Goal: Find contact information

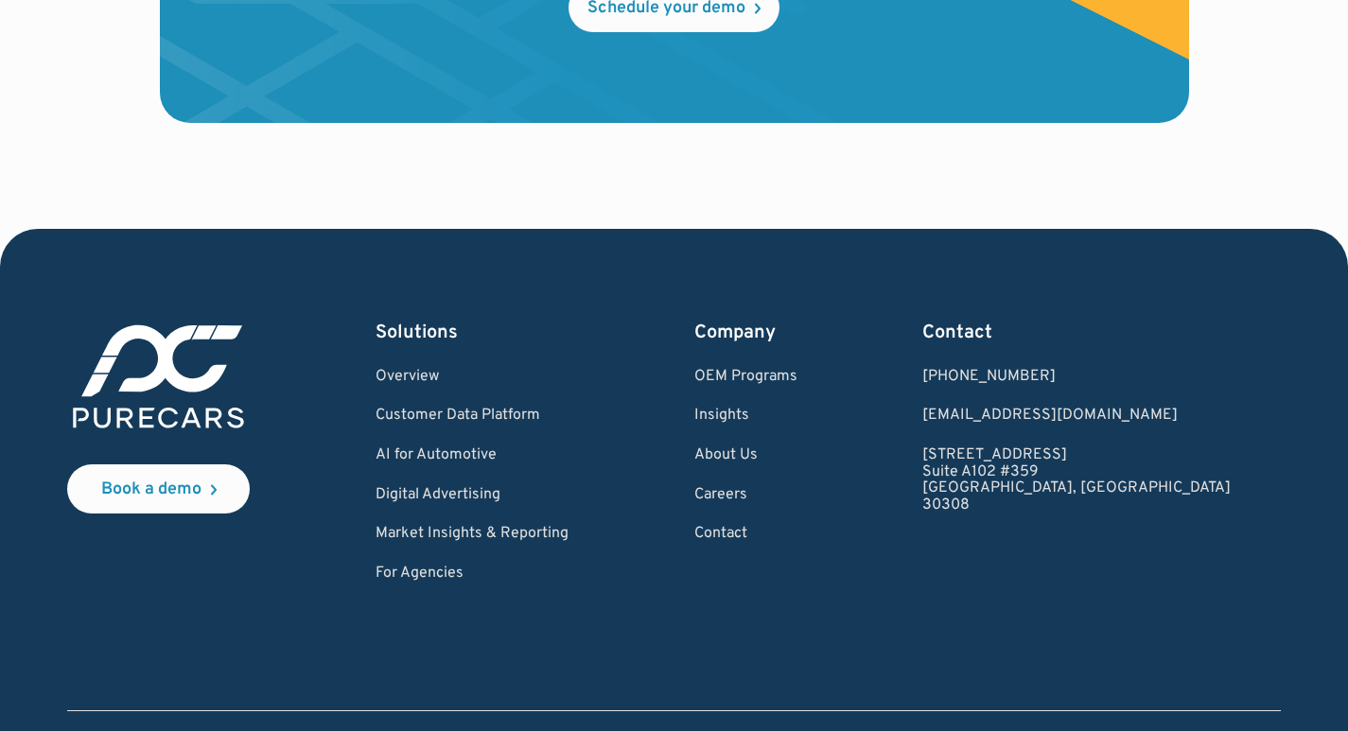
scroll to position [5683, 0]
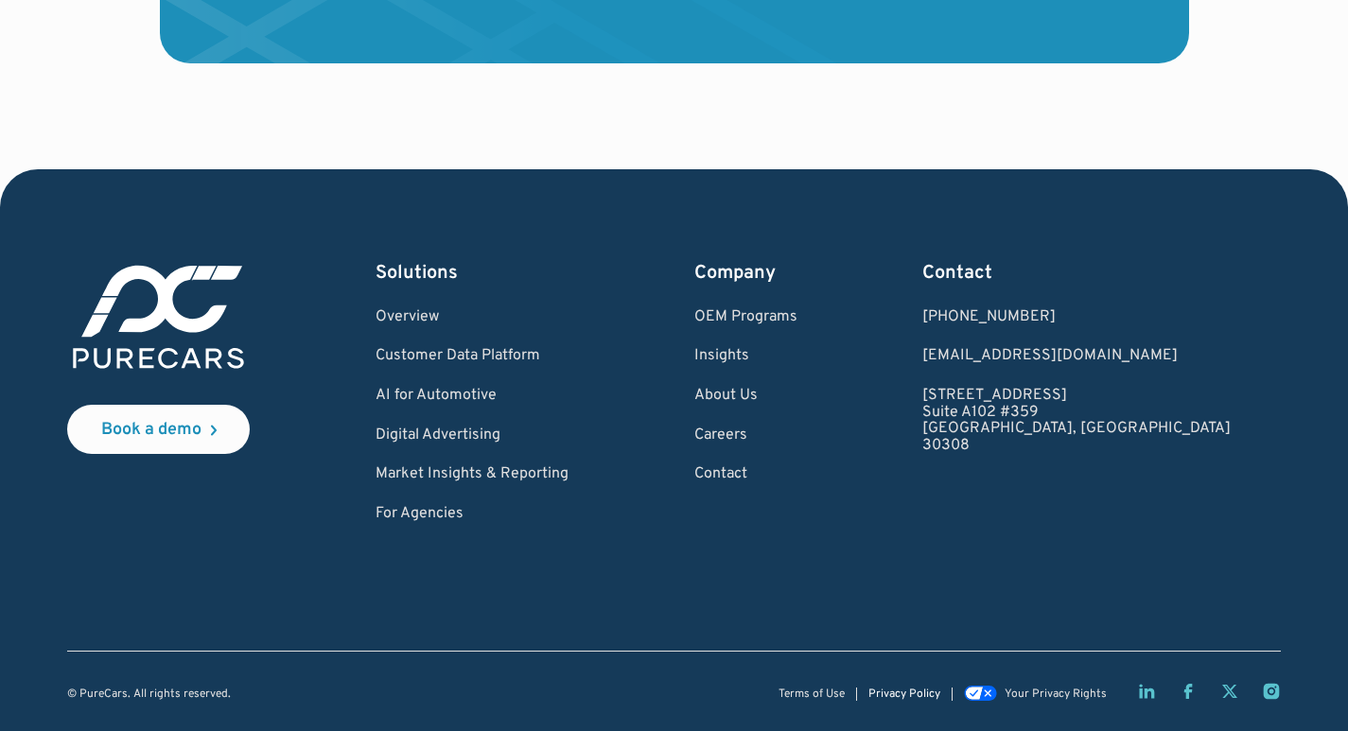
click at [894, 689] on link "Privacy Policy" at bounding box center [905, 695] width 72 height 12
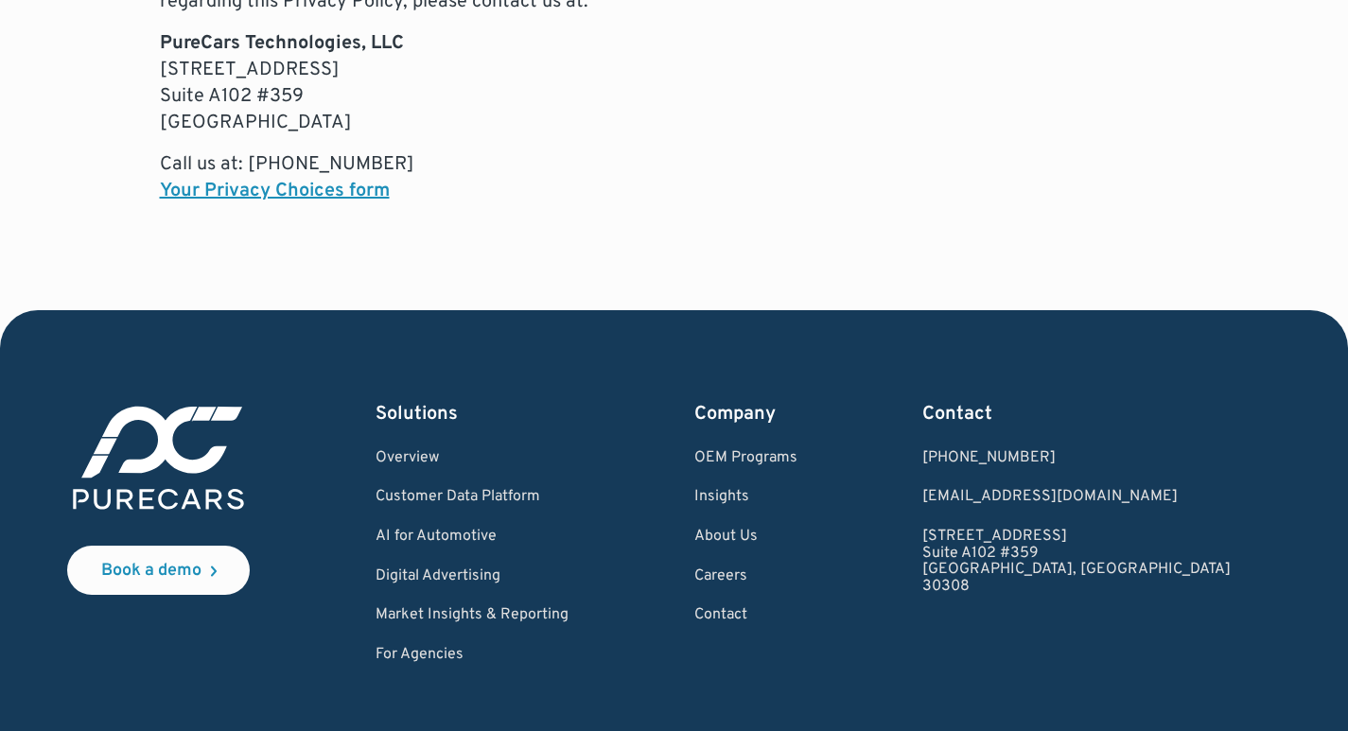
scroll to position [12820, 0]
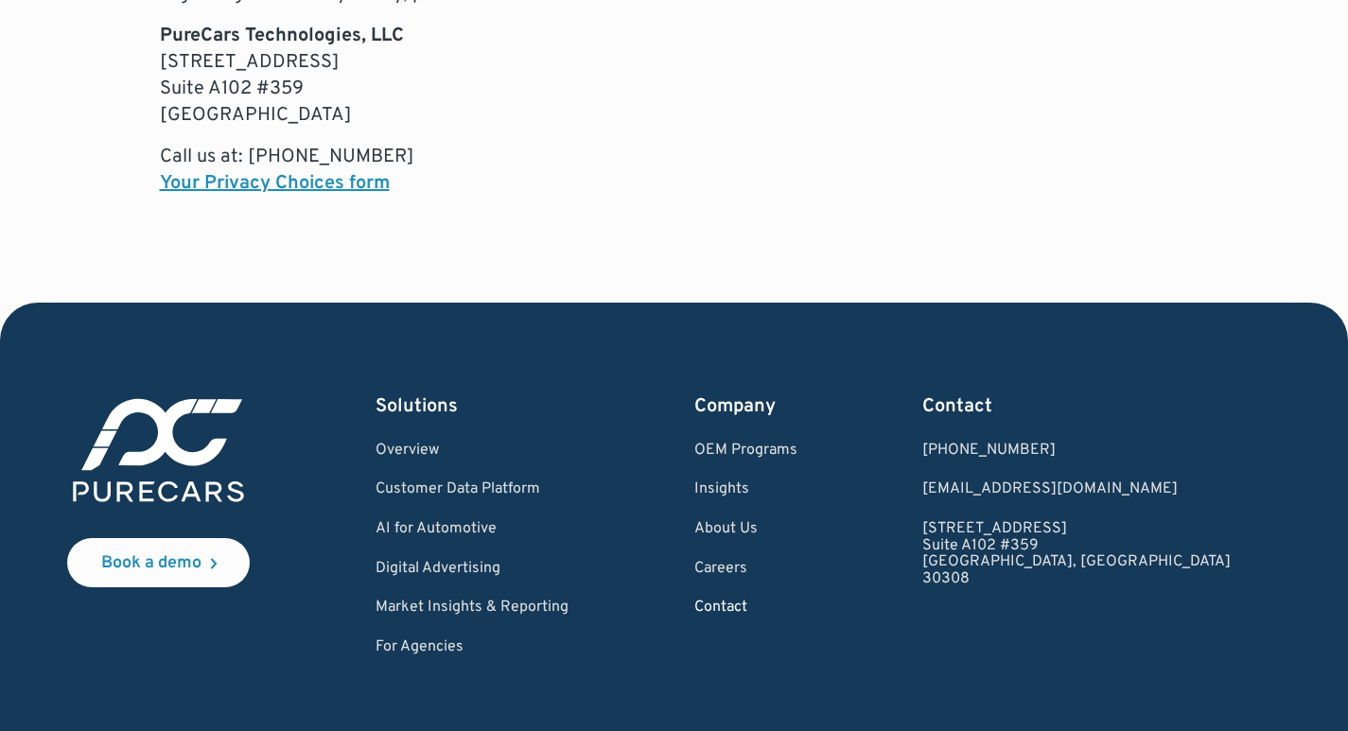
click at [784, 600] on link "Contact" at bounding box center [745, 608] width 103 height 17
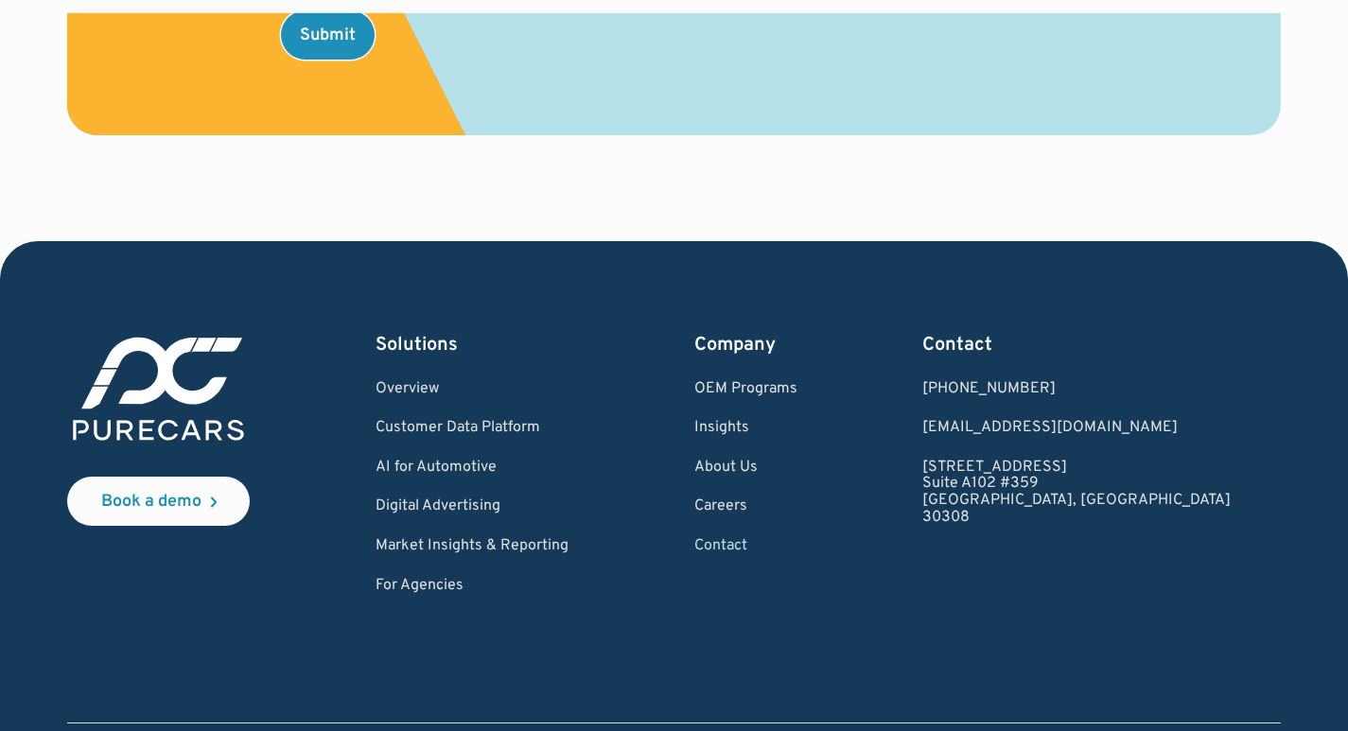
scroll to position [1203, 0]
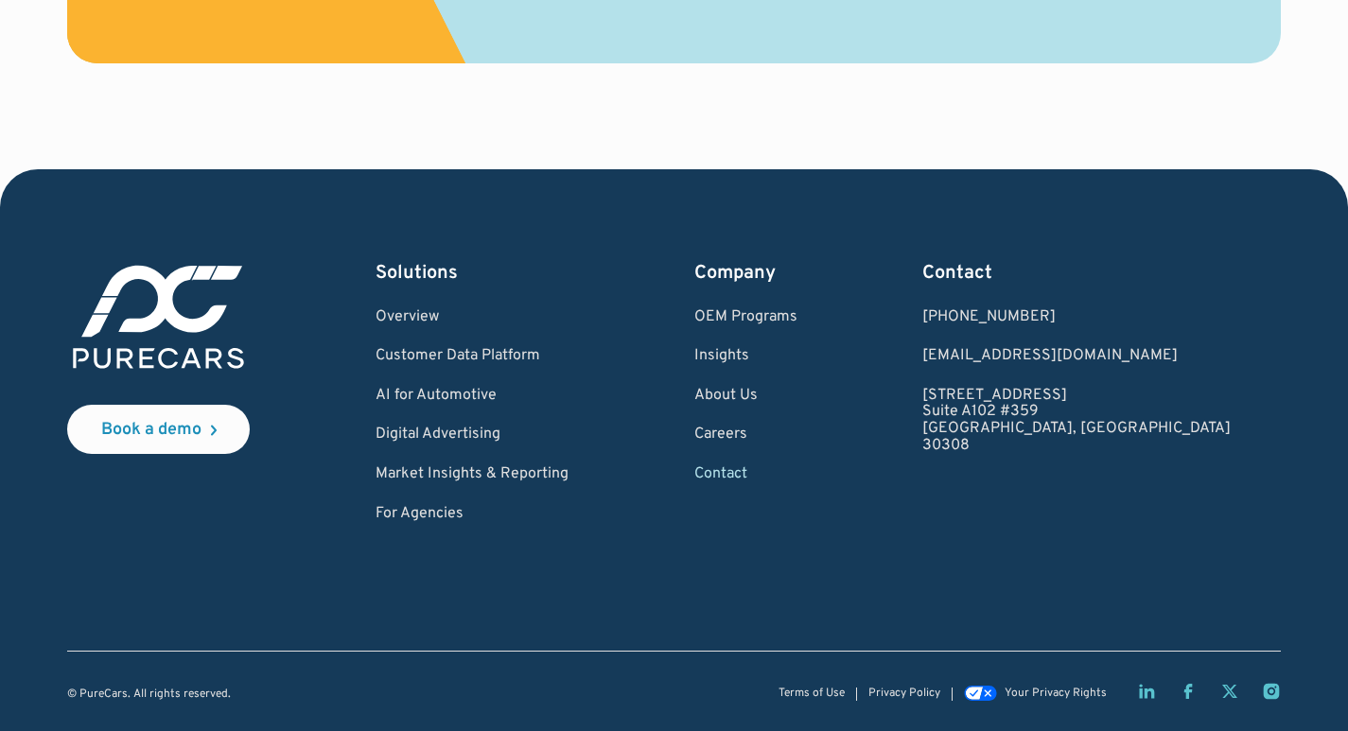
click at [1186, 693] on icon "Facebook page" at bounding box center [1188, 691] width 9 height 15
